Goal: Information Seeking & Learning: Learn about a topic

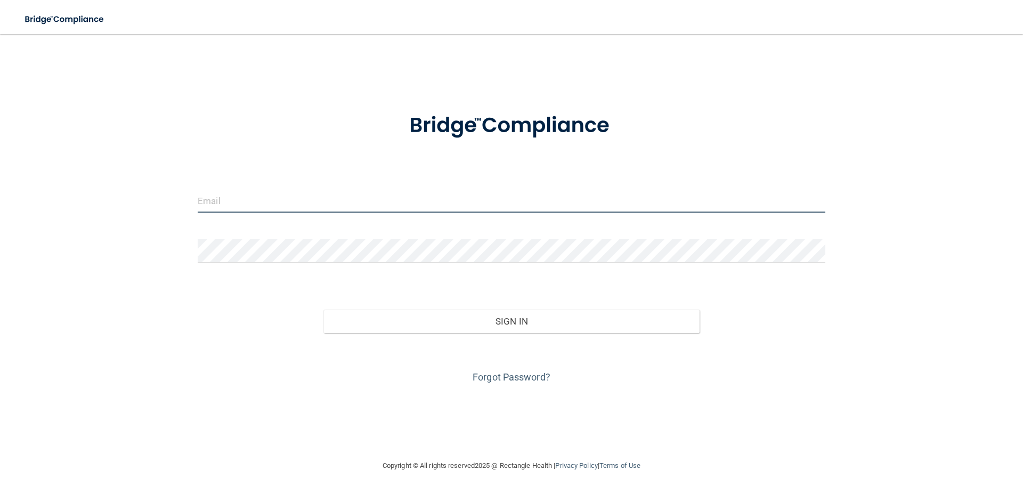
click at [277, 198] on input "email" at bounding box center [512, 201] width 628 height 24
type input "Kerriej.smith84@gmail.com"
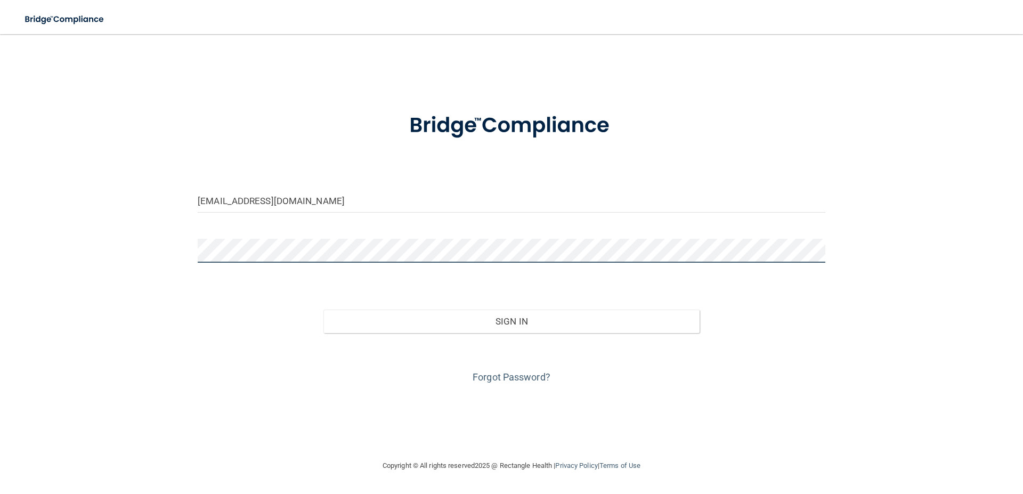
click at [323, 310] on button "Sign In" at bounding box center [511, 321] width 377 height 23
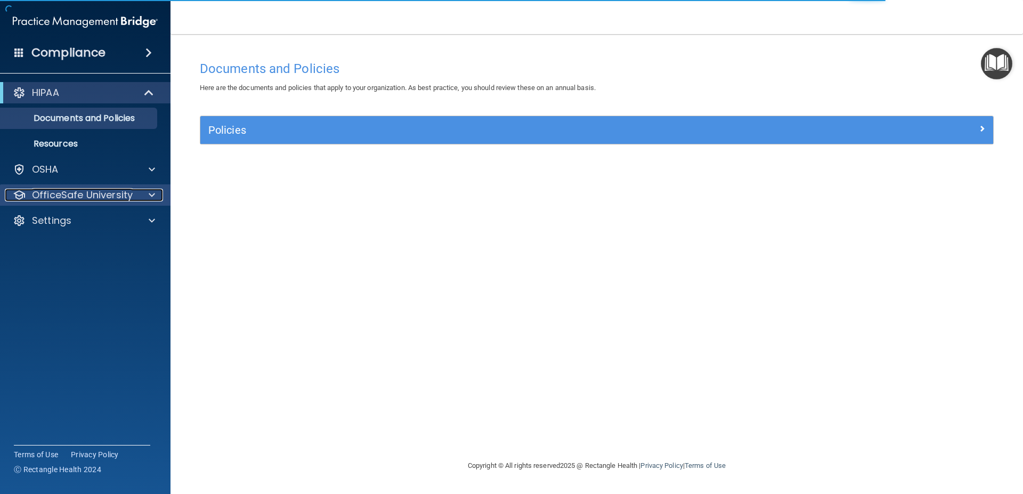
click at [123, 194] on p "OfficeSafe University" at bounding box center [82, 195] width 101 height 13
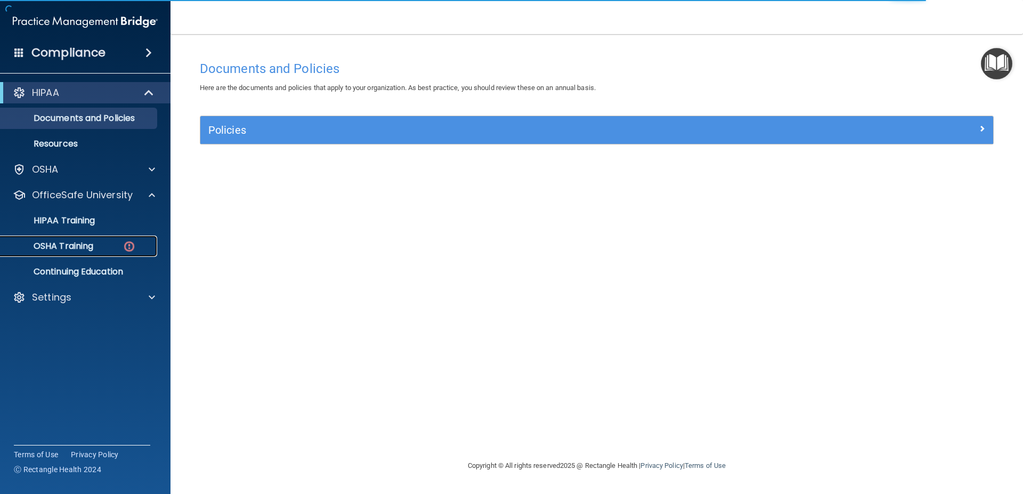
click at [123, 245] on img at bounding box center [129, 246] width 13 height 13
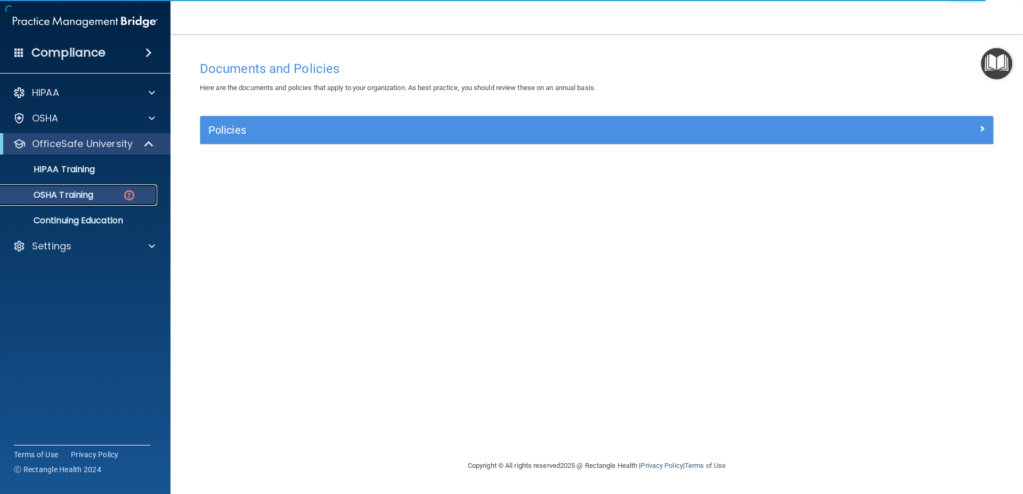
click at [93, 193] on p "OSHA Training" at bounding box center [50, 195] width 86 height 11
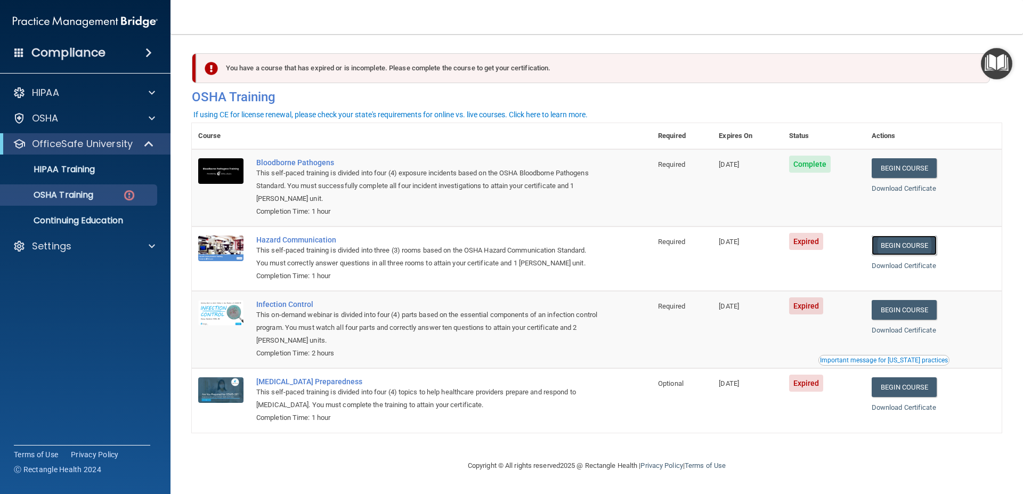
click at [904, 248] on link "Begin Course" at bounding box center [904, 245] width 65 height 20
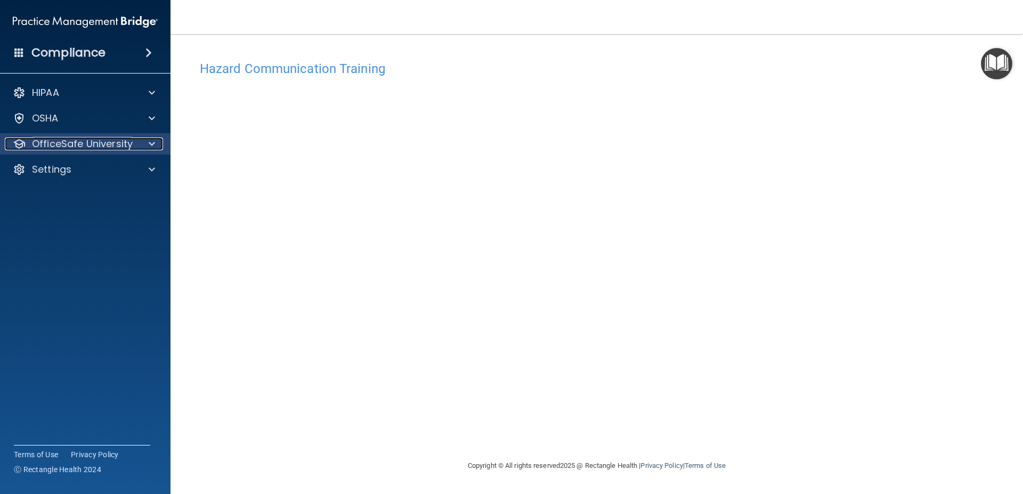
click at [70, 146] on p "OfficeSafe University" at bounding box center [82, 143] width 101 height 13
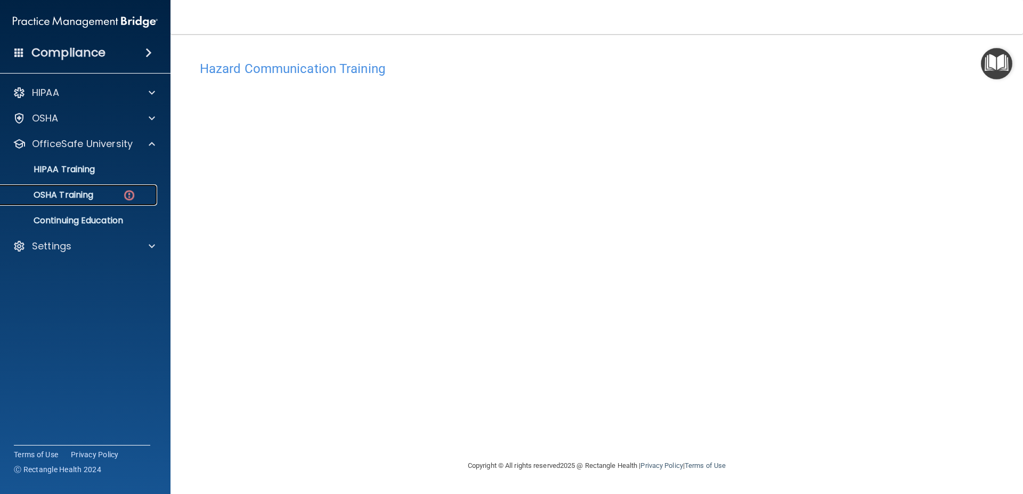
click at [67, 199] on p "OSHA Training" at bounding box center [50, 195] width 86 height 11
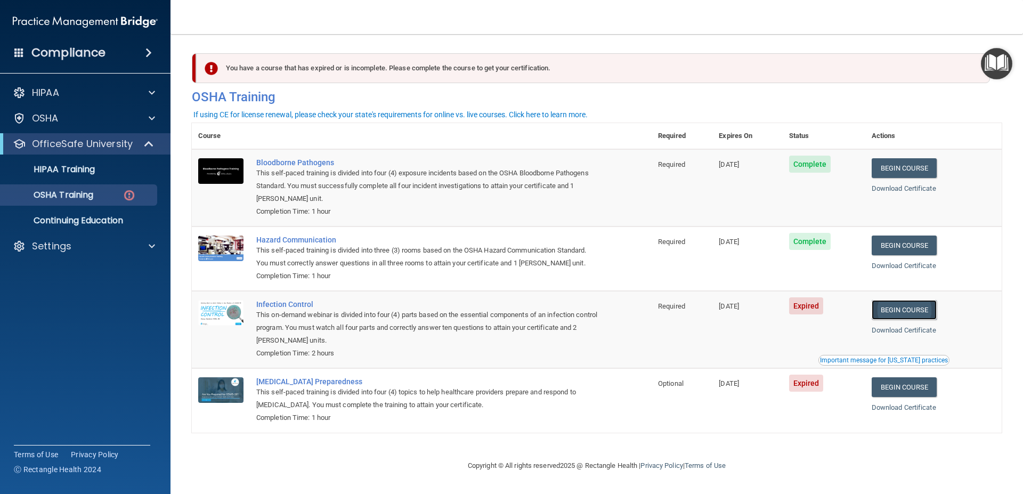
click at [903, 307] on link "Begin Course" at bounding box center [904, 310] width 65 height 20
click at [92, 255] on div "Settings" at bounding box center [85, 245] width 171 height 21
click at [152, 245] on span at bounding box center [152, 246] width 6 height 13
click at [56, 298] on p "Sign Out" at bounding box center [79, 297] width 145 height 11
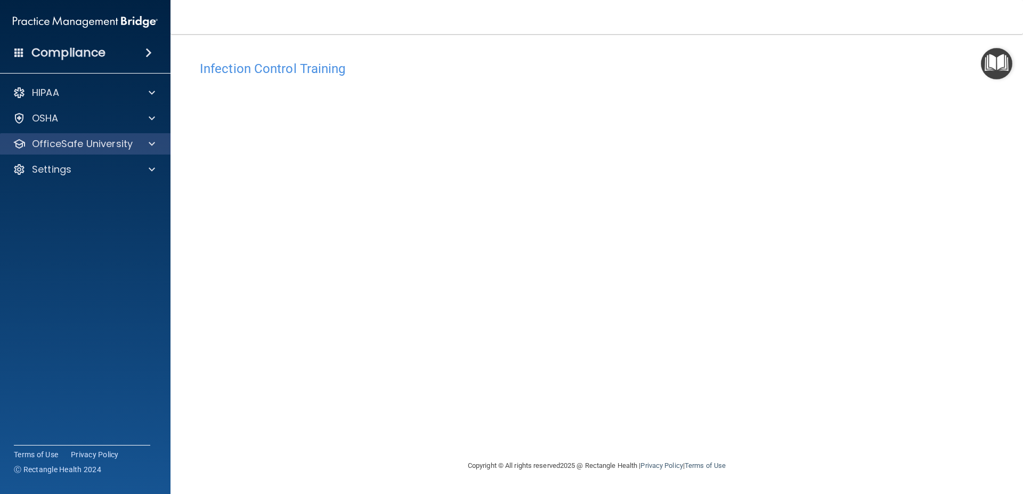
click at [98, 135] on div "OfficeSafe University" at bounding box center [85, 143] width 171 height 21
click at [91, 151] on div "OfficeSafe University" at bounding box center [85, 143] width 171 height 21
click at [153, 141] on span at bounding box center [152, 143] width 6 height 13
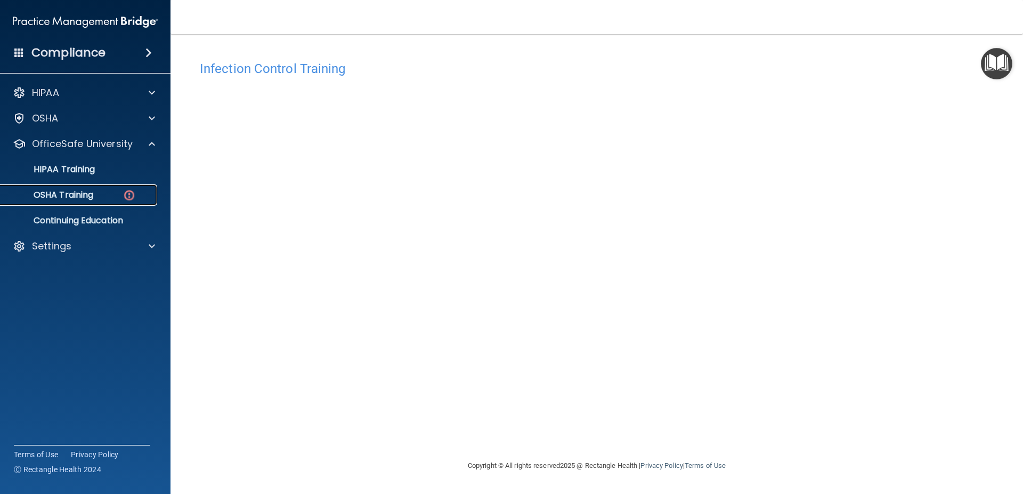
click at [128, 191] on img at bounding box center [129, 195] width 13 height 13
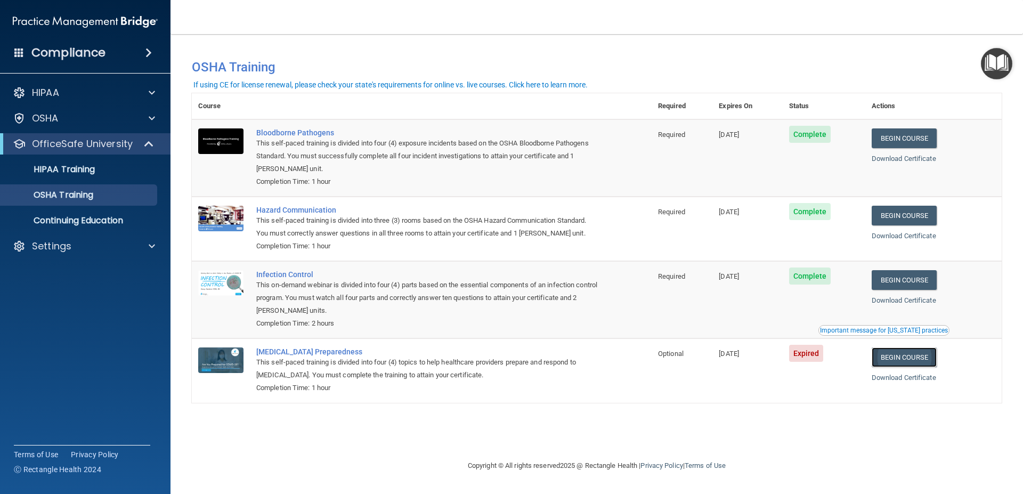
click at [906, 361] on link "Begin Course" at bounding box center [904, 357] width 65 height 20
click at [101, 250] on div "Settings" at bounding box center [71, 246] width 132 height 13
click at [63, 296] on p "Sign Out" at bounding box center [79, 297] width 145 height 11
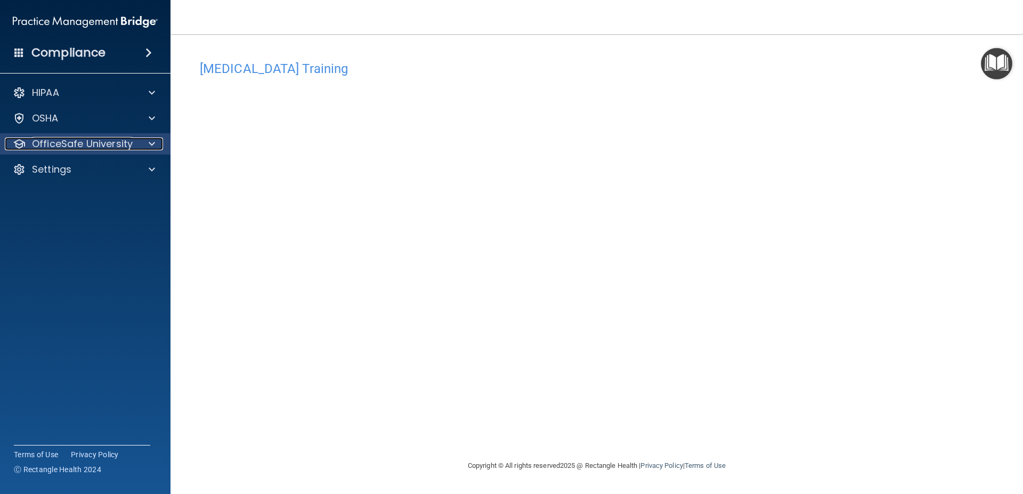
click at [88, 146] on p "OfficeSafe University" at bounding box center [82, 143] width 101 height 13
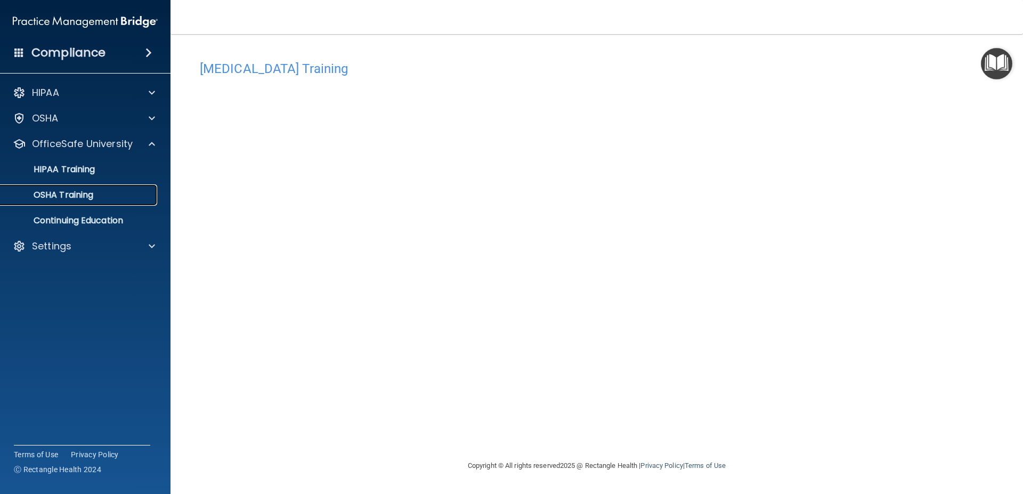
click at [68, 196] on p "OSHA Training" at bounding box center [50, 195] width 86 height 11
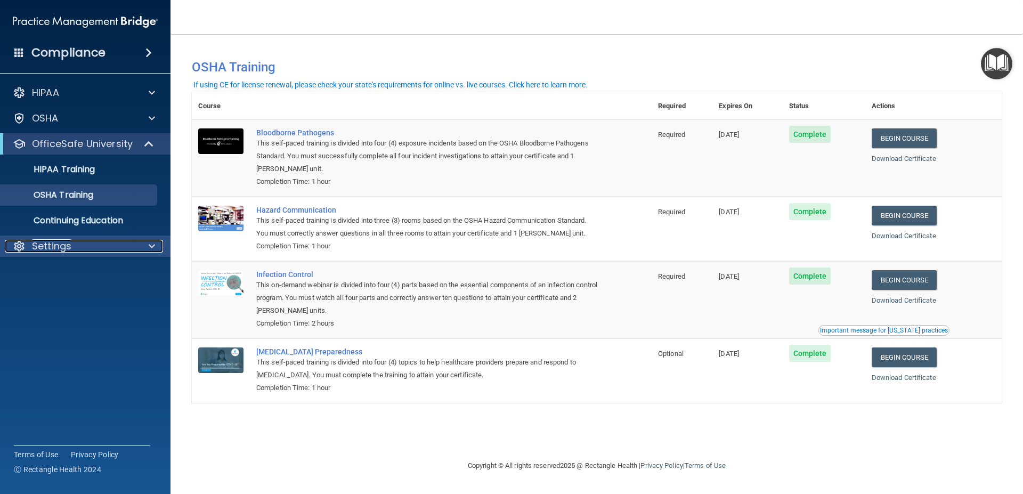
click at [144, 244] on div at bounding box center [150, 246] width 27 height 13
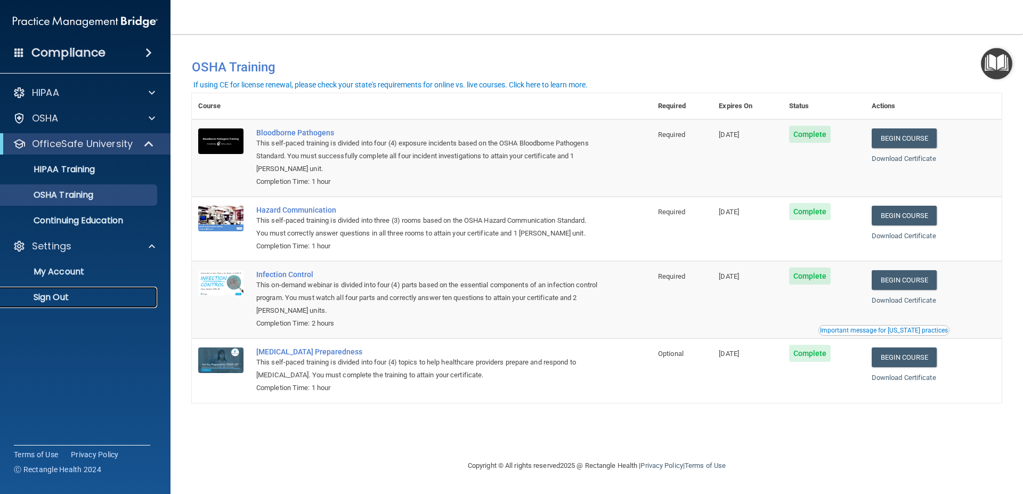
click at [52, 295] on p "Sign Out" at bounding box center [79, 297] width 145 height 11
